Goal: Information Seeking & Learning: Learn about a topic

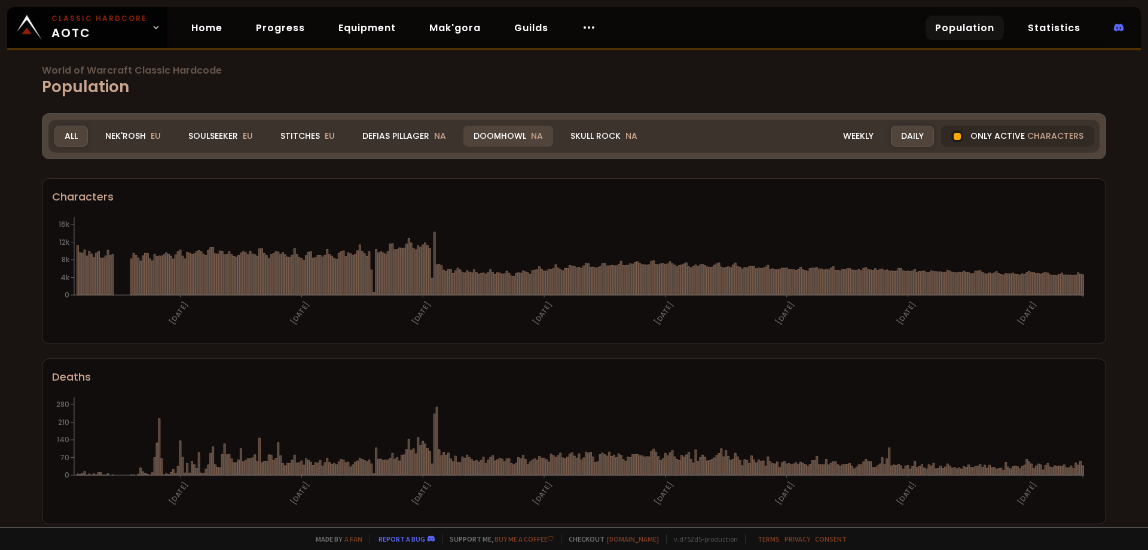
click at [489, 140] on div "Doomhowl NA" at bounding box center [509, 136] width 90 height 21
click at [221, 140] on div "Soulseeker EU" at bounding box center [220, 136] width 85 height 21
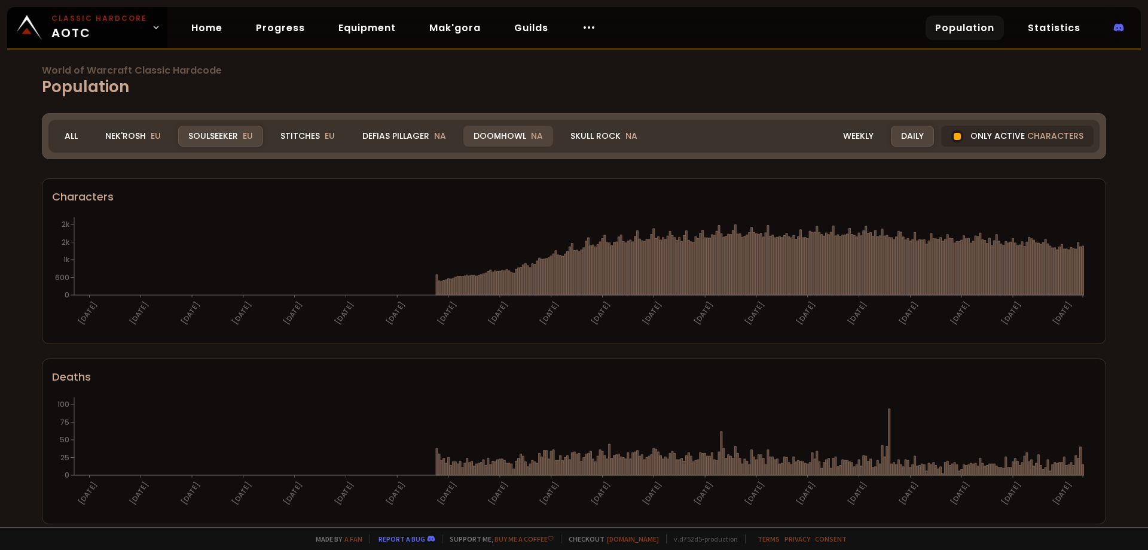
click at [510, 135] on div "Doomhowl NA" at bounding box center [509, 136] width 90 height 21
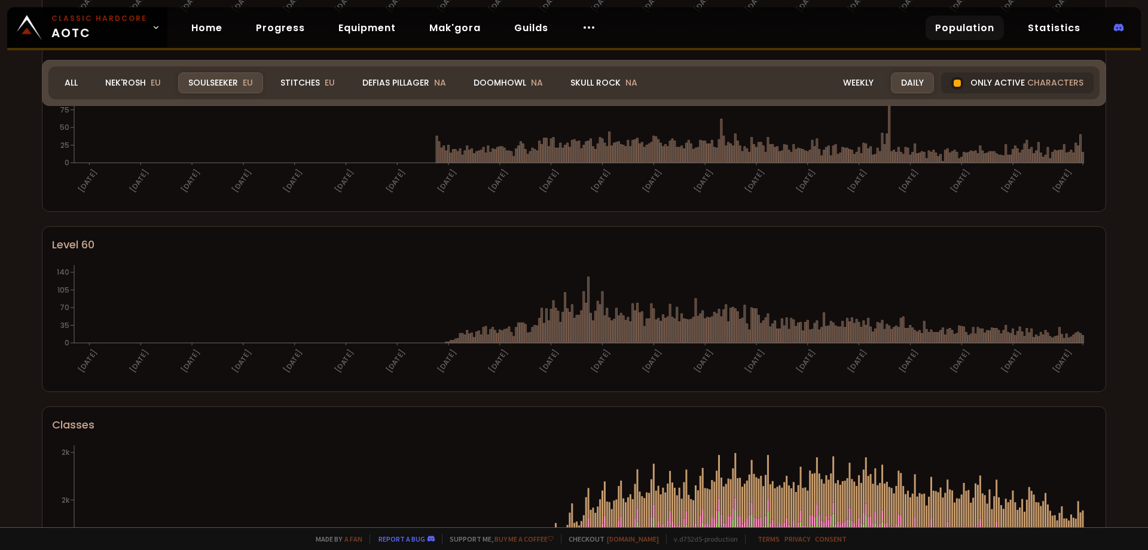
scroll to position [551, 0]
